Goal: Navigation & Orientation: Find specific page/section

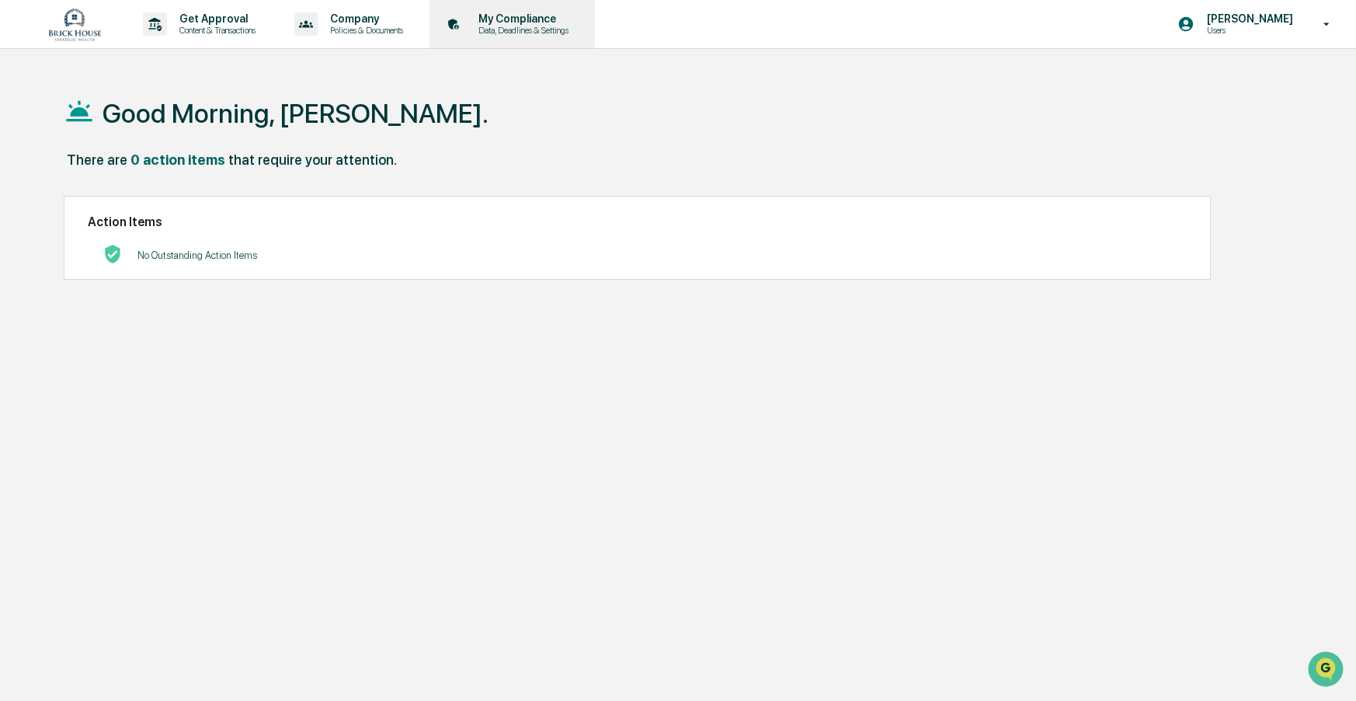
click at [540, 23] on p "My Compliance" at bounding box center [521, 18] width 110 height 12
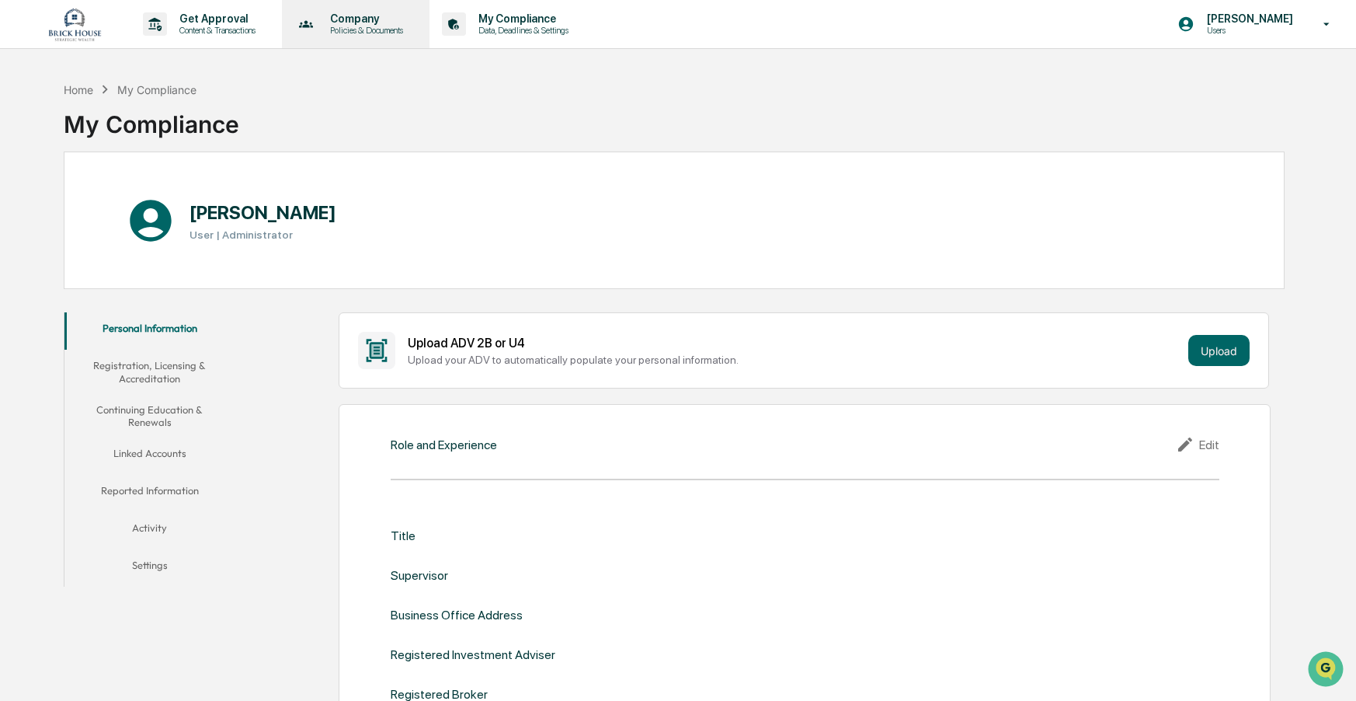
click at [355, 29] on p "Policies & Documents" at bounding box center [364, 30] width 93 height 11
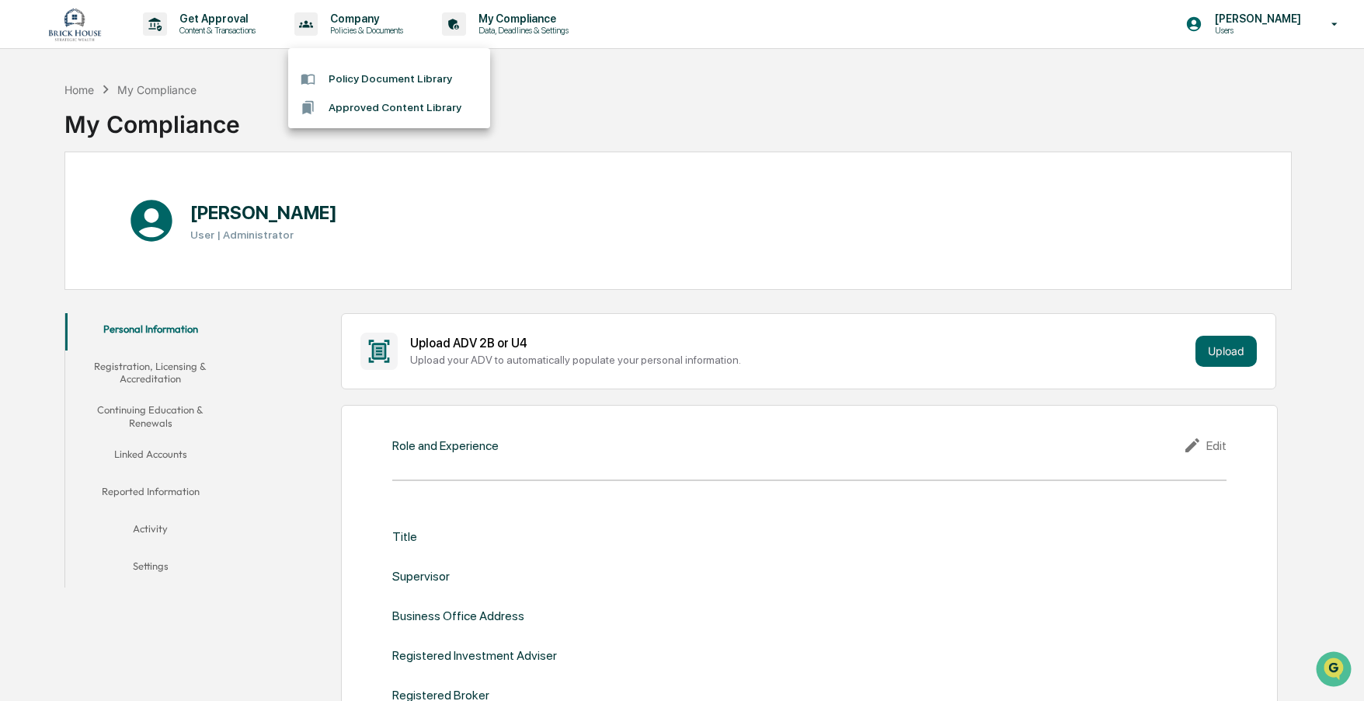
click at [74, 26] on div at bounding box center [682, 350] width 1364 height 701
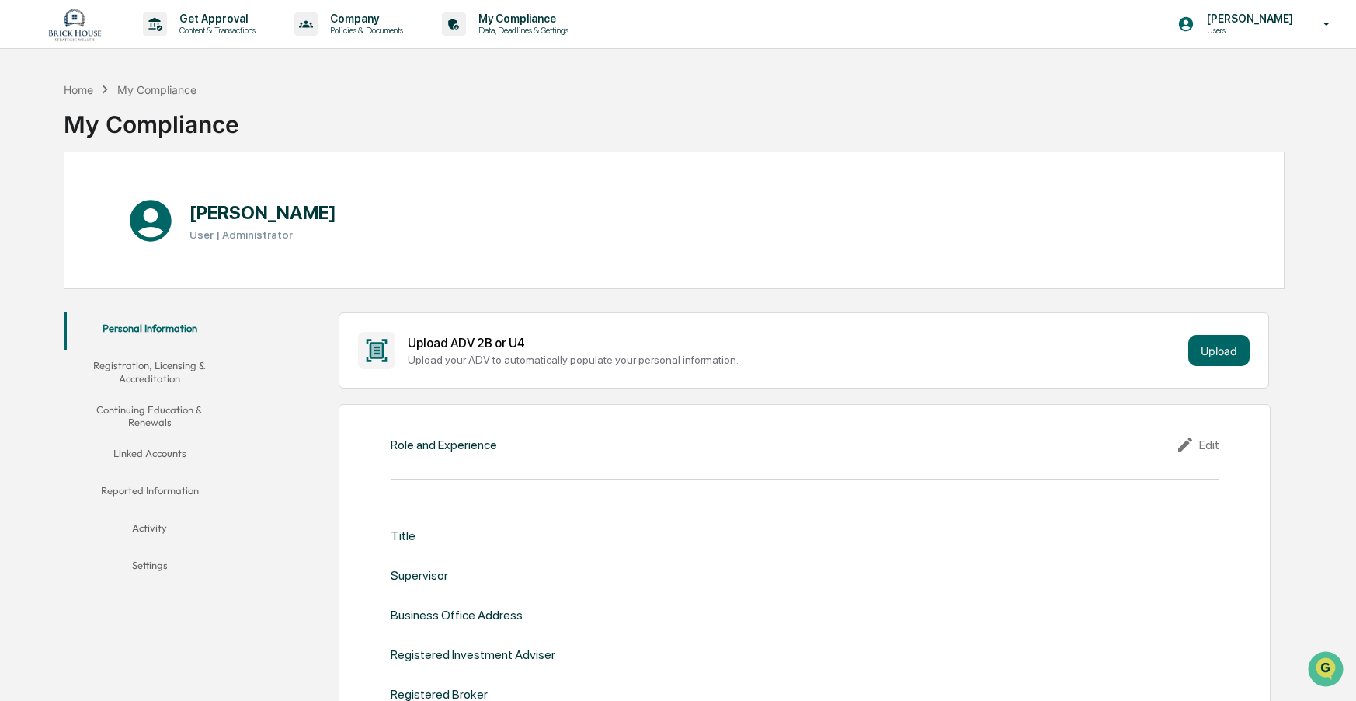
click at [74, 26] on img at bounding box center [74, 24] width 75 height 36
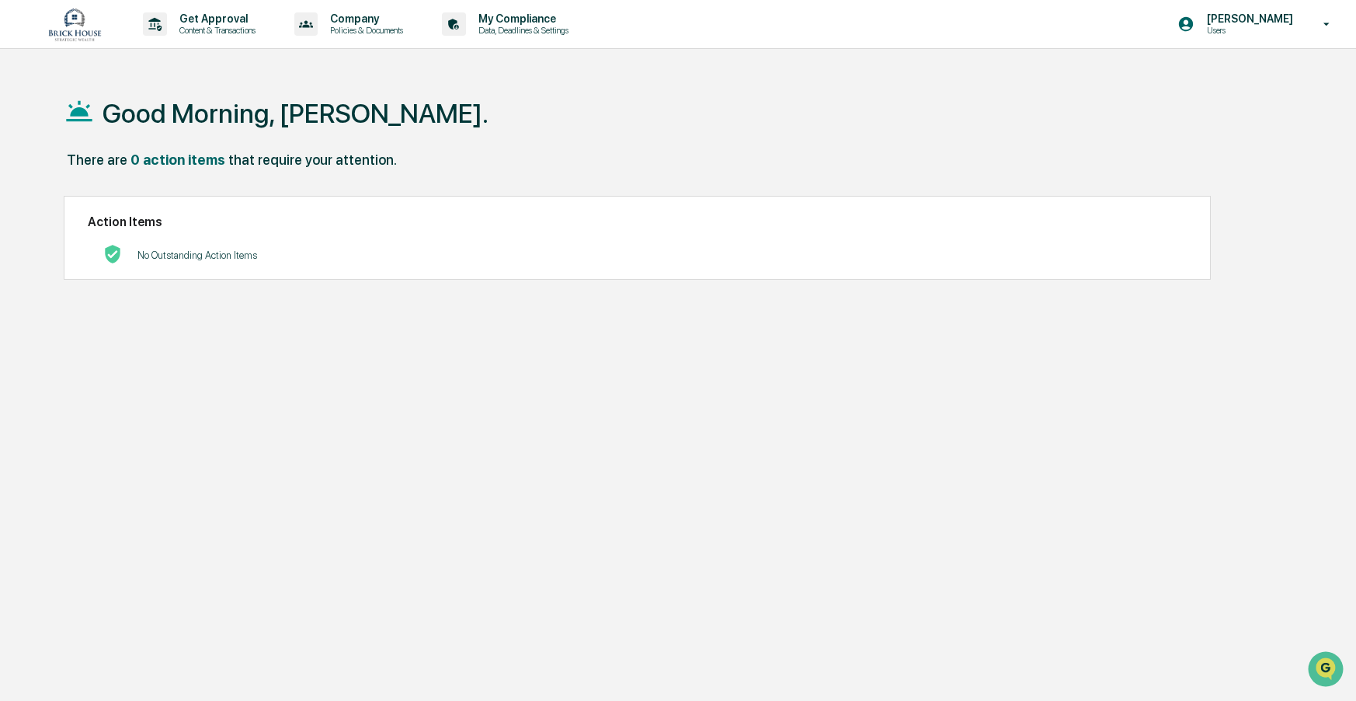
click at [76, 17] on img at bounding box center [74, 24] width 75 height 36
click at [1329, 26] on icon at bounding box center [1327, 24] width 27 height 15
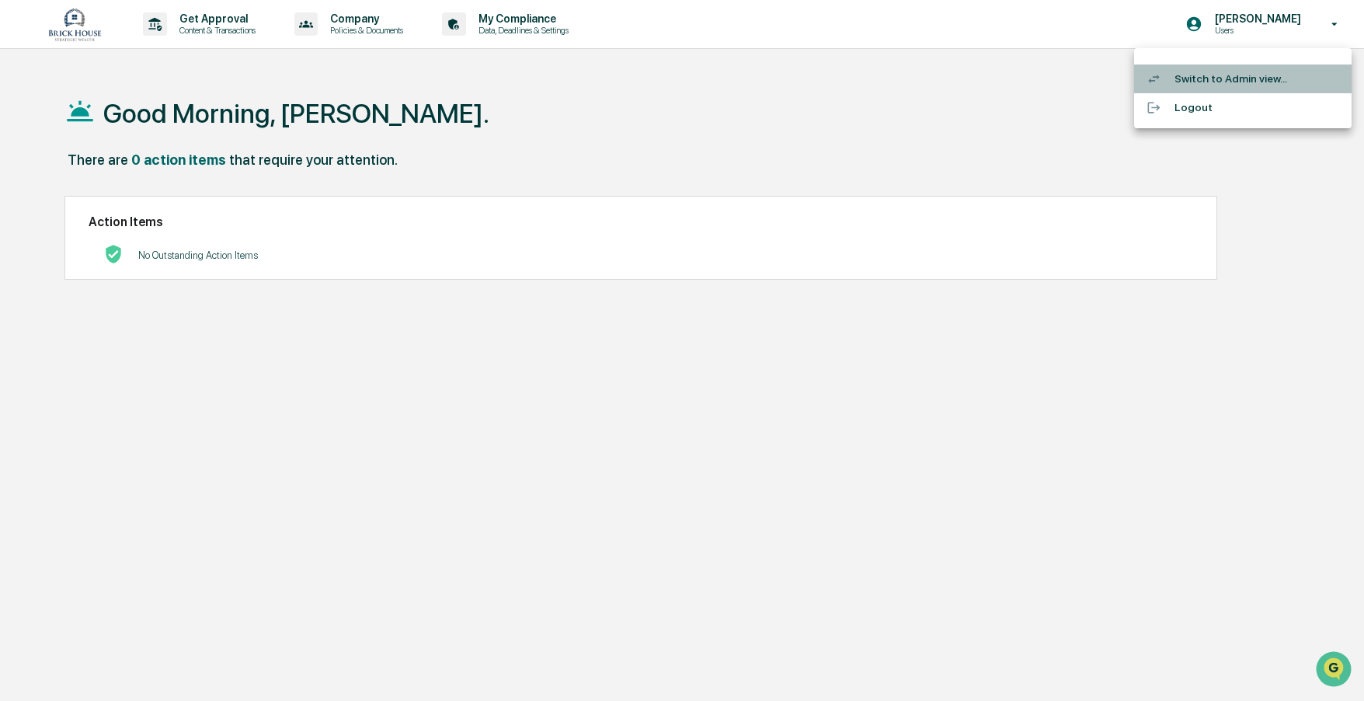
click at [1252, 79] on li "Switch to Admin view..." at bounding box center [1243, 78] width 218 height 29
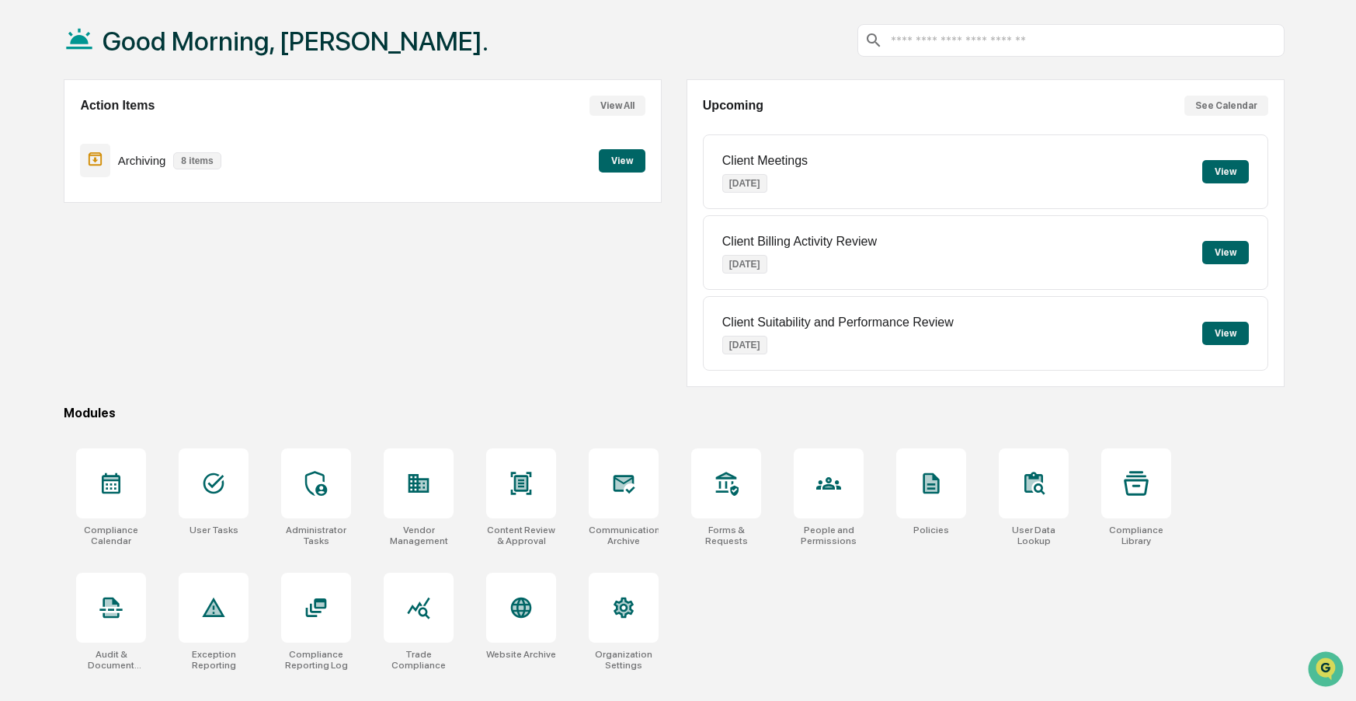
scroll to position [74, 0]
